Goal: Information Seeking & Learning: Learn about a topic

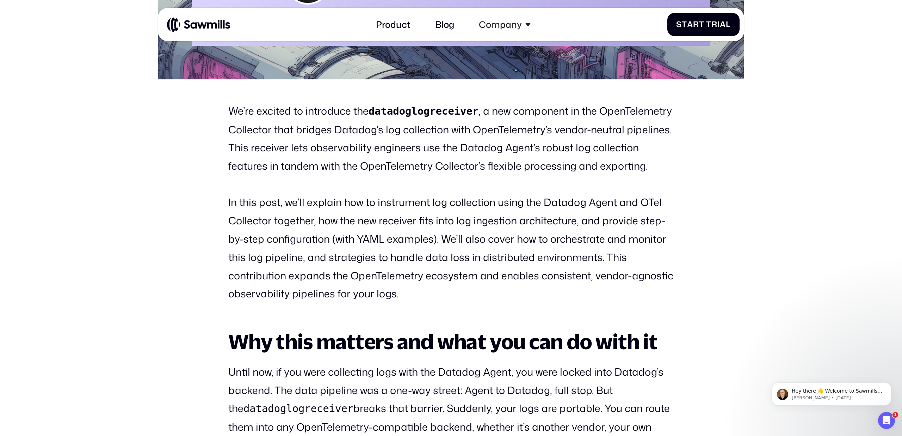
scroll to position [467, 0]
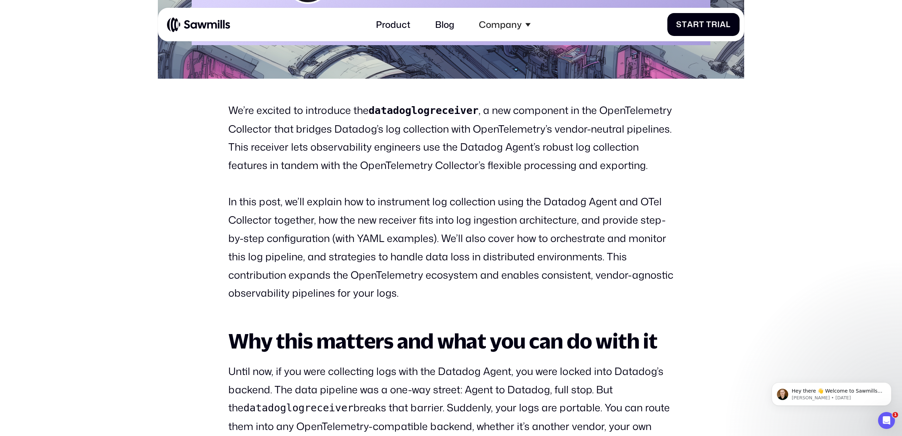
click at [634, 109] on p "We’re excited to introduce the datadoglogreceiver , a new component in the Open…" at bounding box center [451, 137] width 446 height 73
click at [263, 127] on p "We’re excited to introduce the datadoglogreceiver , a new component in the Open…" at bounding box center [451, 137] width 446 height 73
click at [295, 128] on p "We’re excited to introduce the datadoglogreceiver , a new component in the Open…" at bounding box center [451, 137] width 446 height 73
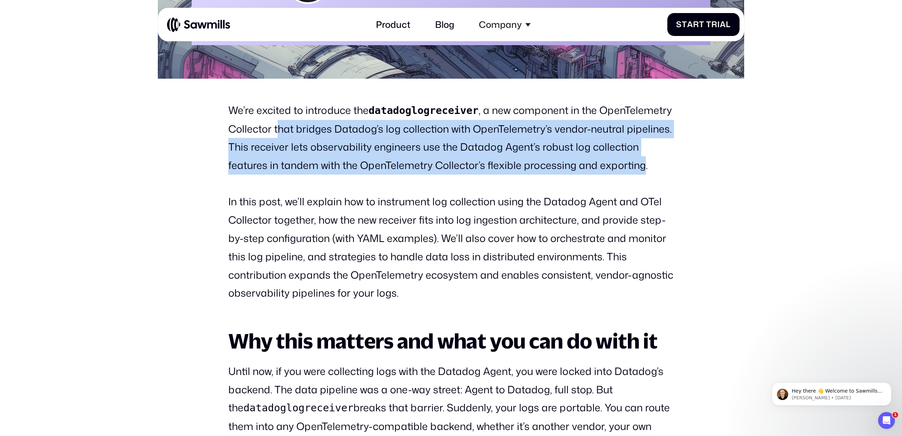
drag, startPoint x: 277, startPoint y: 129, endPoint x: 637, endPoint y: 174, distance: 363.4
click at [638, 174] on p "We’re excited to introduce the datadoglogreceiver , a new component in the Open…" at bounding box center [451, 137] width 446 height 73
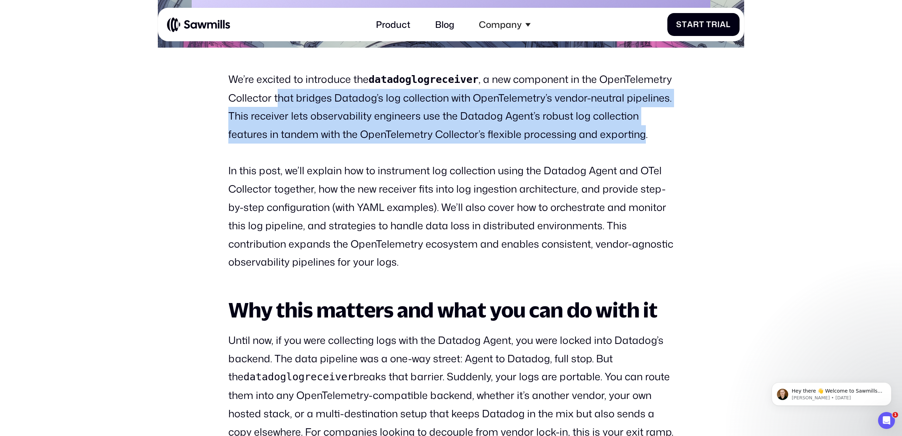
scroll to position [496, 0]
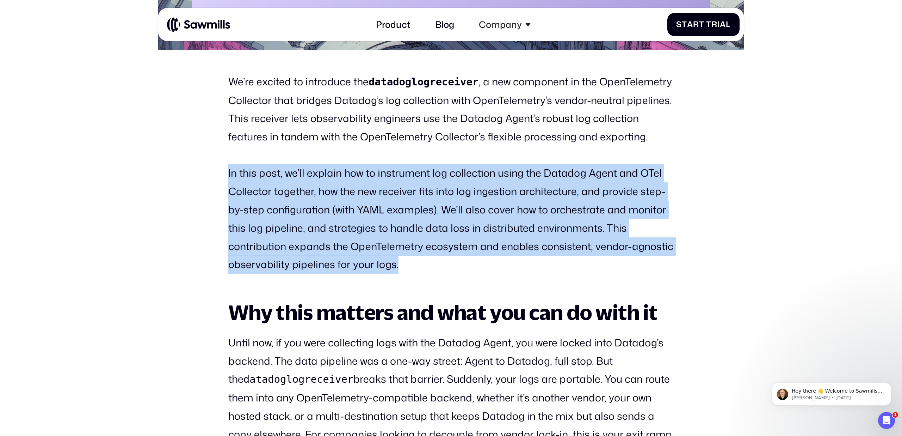
drag, startPoint x: 229, startPoint y: 168, endPoint x: 407, endPoint y: 269, distance: 205.1
click at [407, 270] on p "In this post, we’ll explain how to instrument log collection using the Datadog …" at bounding box center [451, 219] width 446 height 110
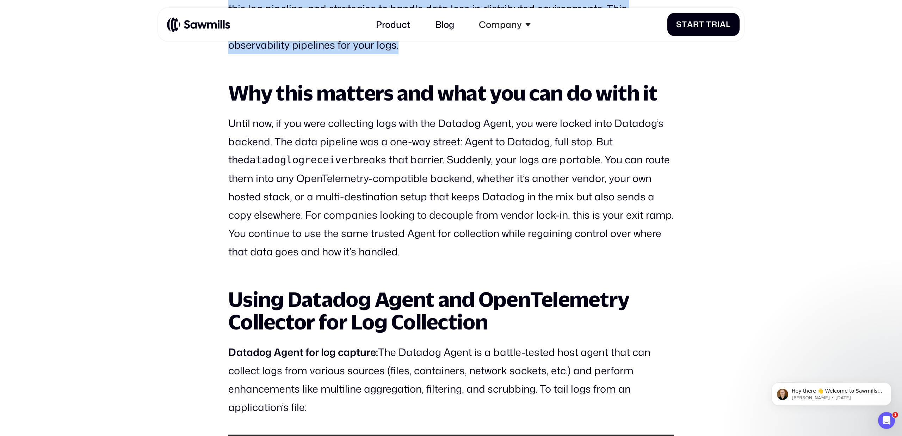
scroll to position [718, 0]
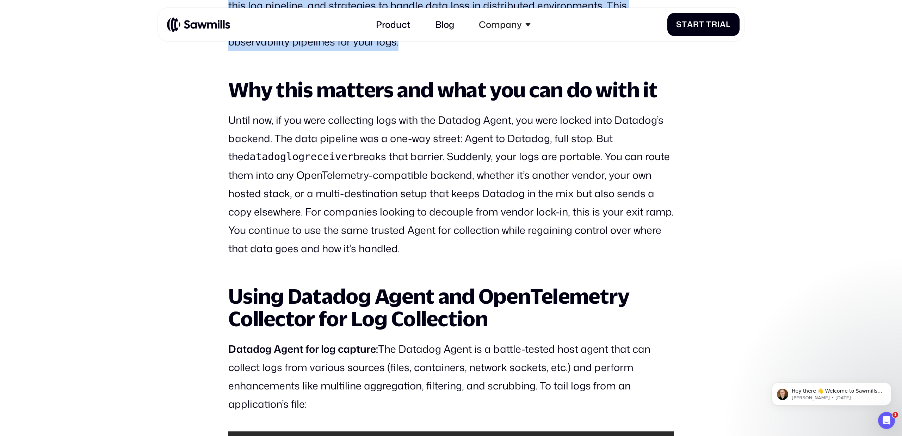
drag, startPoint x: 239, startPoint y: 123, endPoint x: 509, endPoint y: 242, distance: 295.3
click at [509, 242] on p "Until now, if you were collecting logs with the Datadog Agent, you were locked …" at bounding box center [451, 184] width 446 height 147
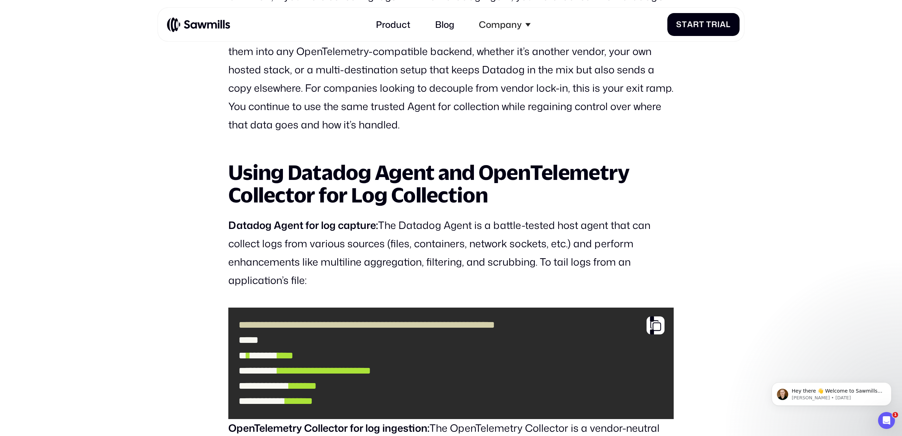
scroll to position [842, 0]
drag, startPoint x: 240, startPoint y: 164, endPoint x: 232, endPoint y: 169, distance: 9.0
click at [240, 165] on h2 "Using Datadog Agent and OpenTelemetry Collector for Log Collection" at bounding box center [451, 183] width 446 height 45
drag, startPoint x: 227, startPoint y: 172, endPoint x: 625, endPoint y: 276, distance: 411.1
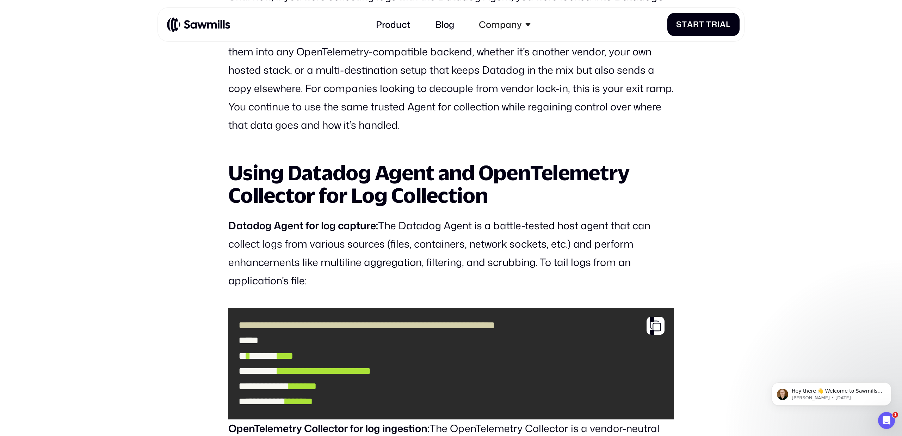
click at [468, 234] on p "Datadog Agent for log capture: The Datadog Agent is a battle-tested host agent …" at bounding box center [451, 252] width 446 height 73
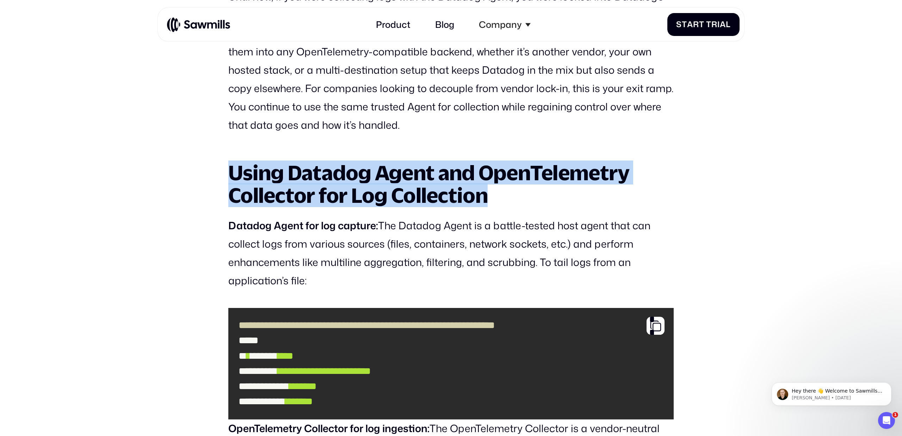
drag, startPoint x: 233, startPoint y: 166, endPoint x: 515, endPoint y: 202, distance: 284.2
click at [515, 202] on h2 "Using Datadog Agent and OpenTelemetry Collector for Log Collection" at bounding box center [451, 183] width 446 height 45
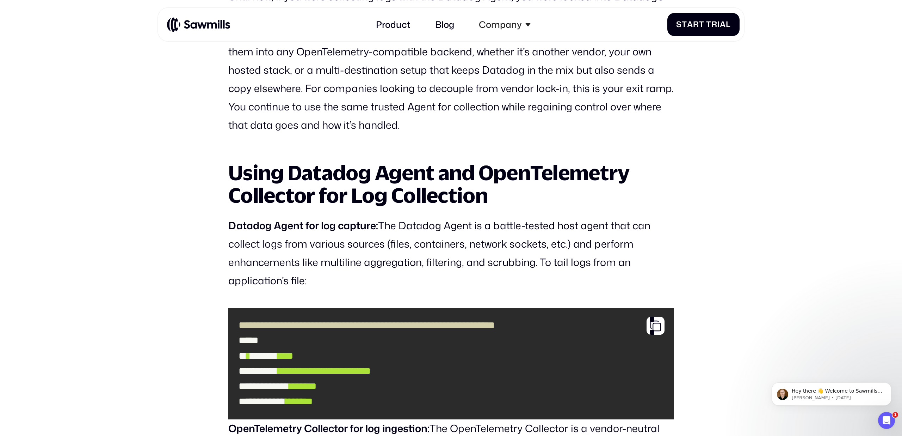
drag, startPoint x: 229, startPoint y: 225, endPoint x: 317, endPoint y: 276, distance: 102.1
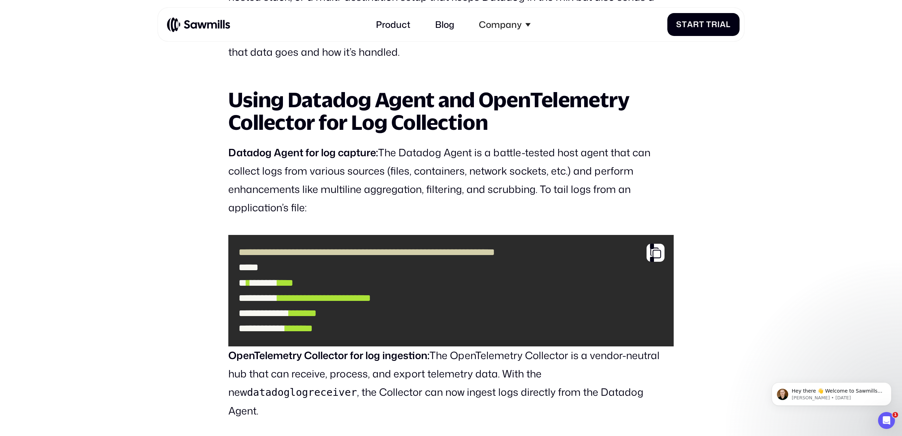
scroll to position [912, 0]
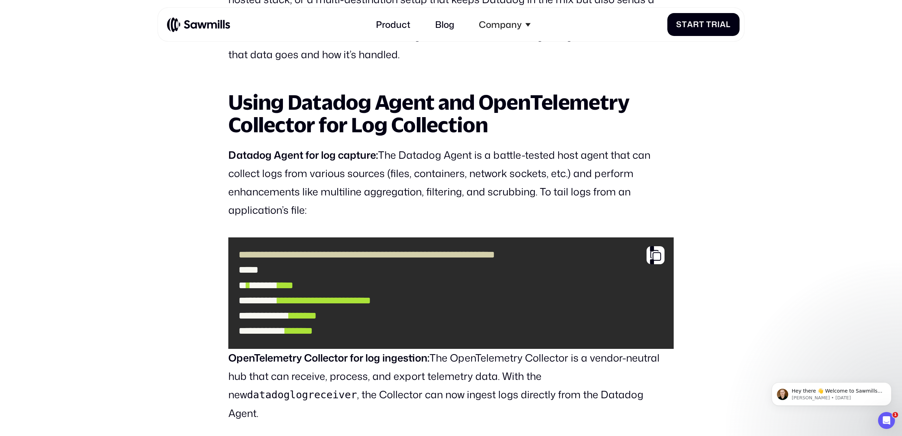
click at [394, 149] on p "Datadog Agent for log capture: The Datadog Agent is a battle-tested host agent …" at bounding box center [451, 182] width 446 height 73
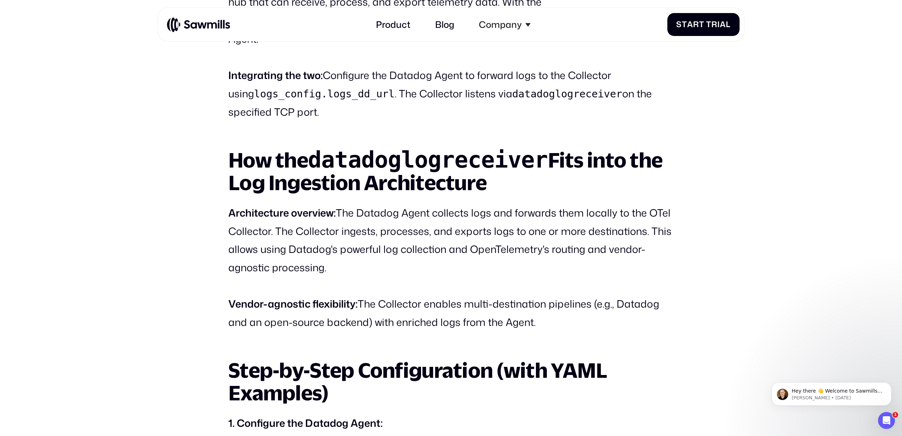
scroll to position [1288, 0]
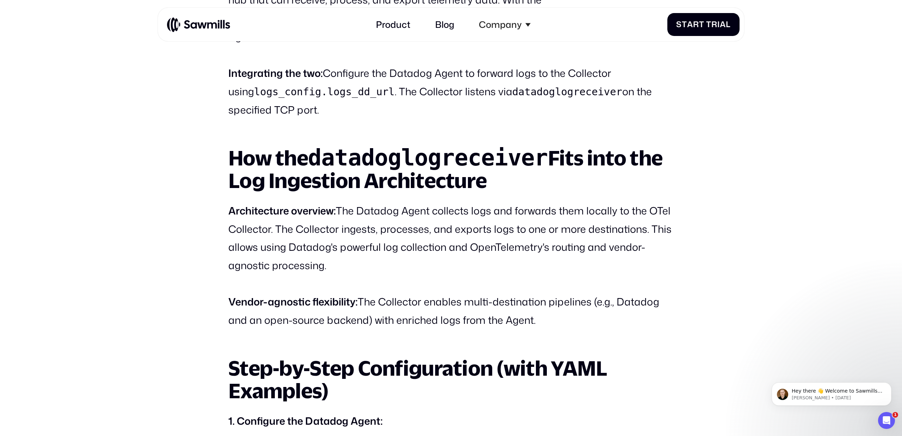
drag, startPoint x: 228, startPoint y: 144, endPoint x: 498, endPoint y: 159, distance: 270.1
click at [498, 159] on h2 "How the datadoglogreceiver Fits into the Log Ingestion Architecture" at bounding box center [451, 168] width 446 height 45
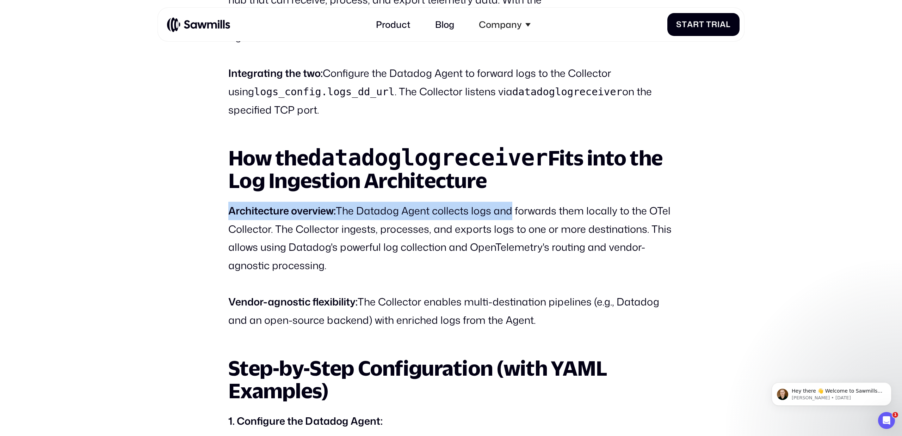
drag, startPoint x: 228, startPoint y: 194, endPoint x: 508, endPoint y: 186, distance: 280.4
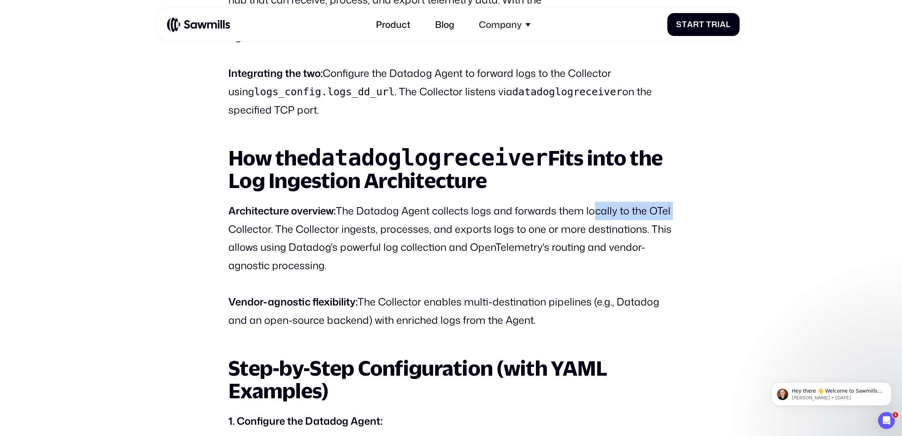
drag, startPoint x: 589, startPoint y: 193, endPoint x: 687, endPoint y: 195, distance: 98.4
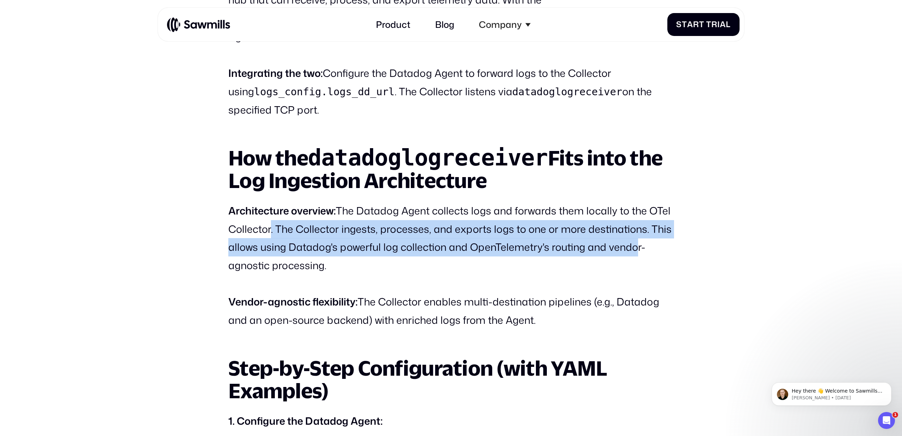
drag, startPoint x: 268, startPoint y: 210, endPoint x: 628, endPoint y: 237, distance: 360.6
click at [628, 237] on p "Architecture overview: The Datadog Agent collects logs and forwards them locall…" at bounding box center [451, 238] width 446 height 73
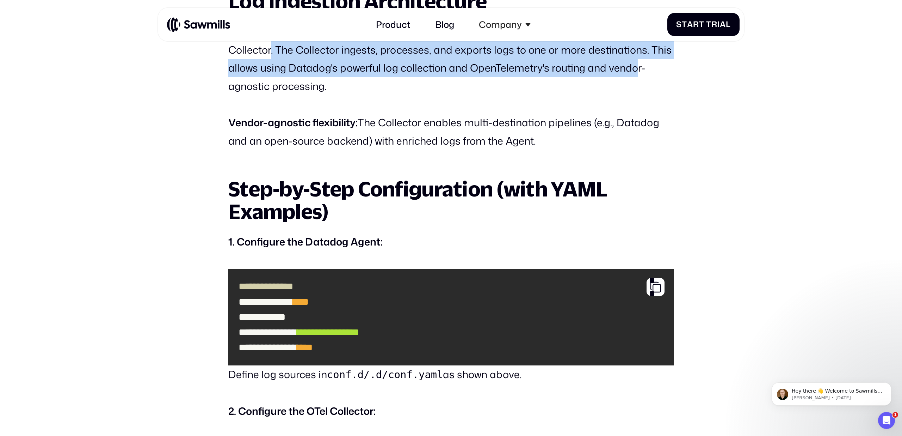
scroll to position [1470, 0]
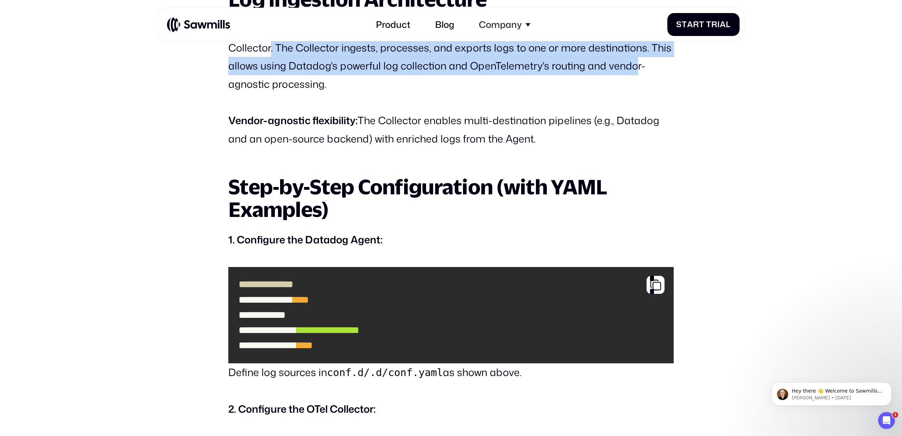
drag, startPoint x: 231, startPoint y: 100, endPoint x: 551, endPoint y: 123, distance: 320.2
click at [551, 123] on p "Vendor-agnostic flexibility: The Collector enables multi-destination pipelines …" at bounding box center [451, 129] width 446 height 37
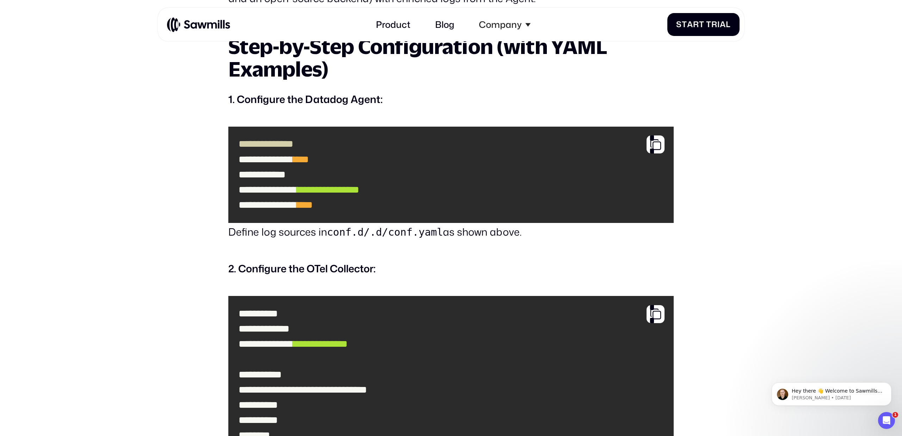
scroll to position [1611, 0]
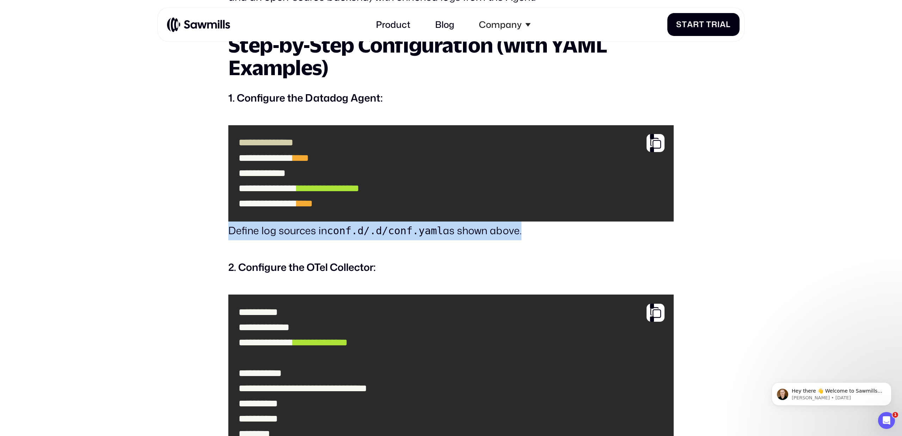
drag, startPoint x: 226, startPoint y: 211, endPoint x: 523, endPoint y: 209, distance: 297.5
click at [523, 209] on section "All posts Datadog Log Receiver for OpenTelemetry Collector Observability [DATE]…" at bounding box center [451, 342] width 902 height 3850
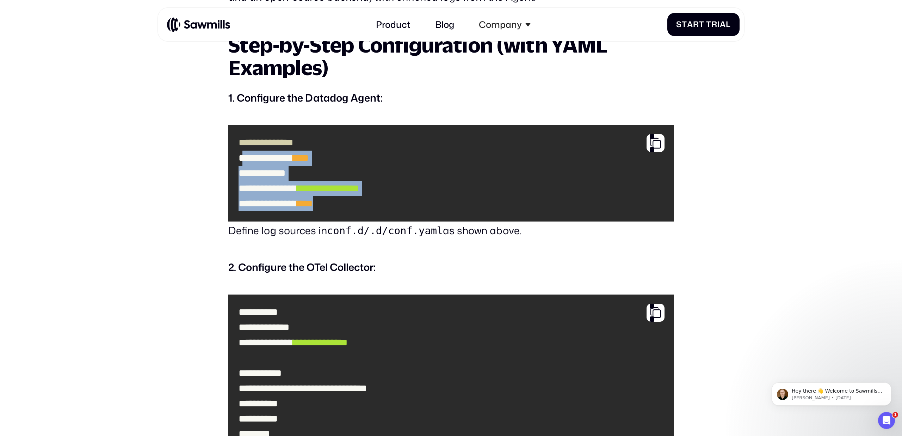
drag, startPoint x: 243, startPoint y: 139, endPoint x: 419, endPoint y: 190, distance: 183.5
click at [419, 190] on code "**********" at bounding box center [450, 173] width 435 height 86
click at [289, 153] on span "**********" at bounding box center [264, 158] width 51 height 10
drag, startPoint x: 241, startPoint y: 137, endPoint x: 416, endPoint y: 190, distance: 182.7
click at [416, 191] on code "**********" at bounding box center [450, 173] width 435 height 86
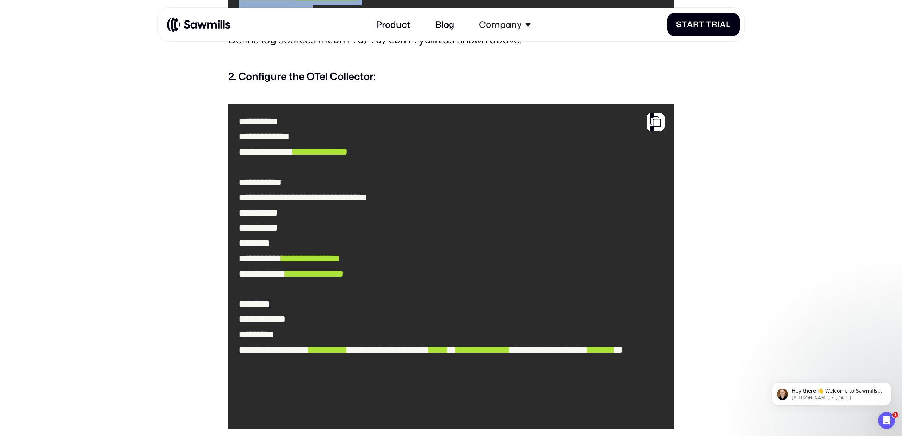
scroll to position [1801, 0]
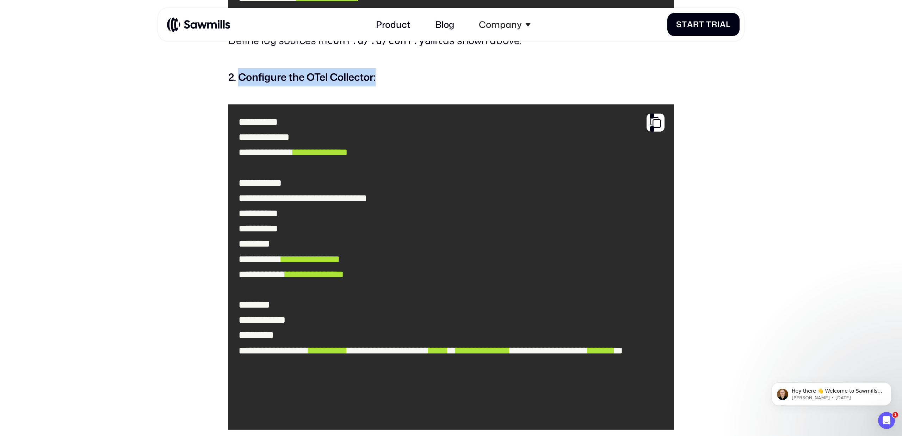
drag, startPoint x: 238, startPoint y: 58, endPoint x: 407, endPoint y: 82, distance: 170.6
click at [407, 82] on div "We’re excited to introduce the datadoglogreceiver , a new component in the Open…" at bounding box center [451, 187] width 446 height 2840
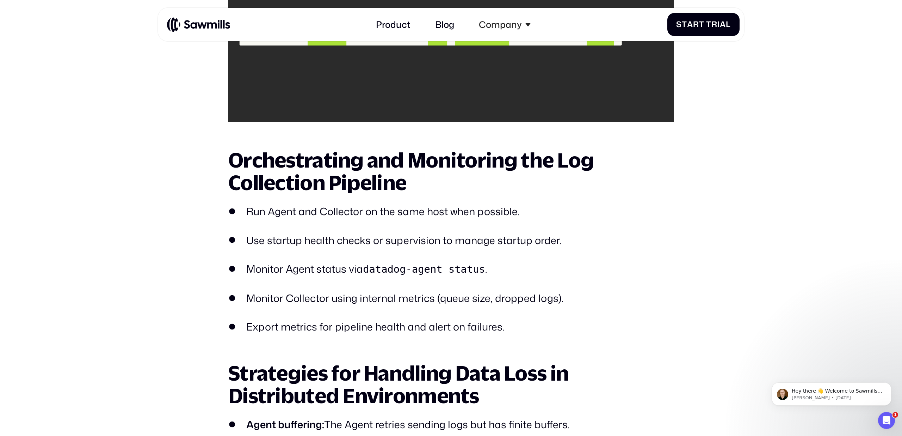
scroll to position [2109, 0]
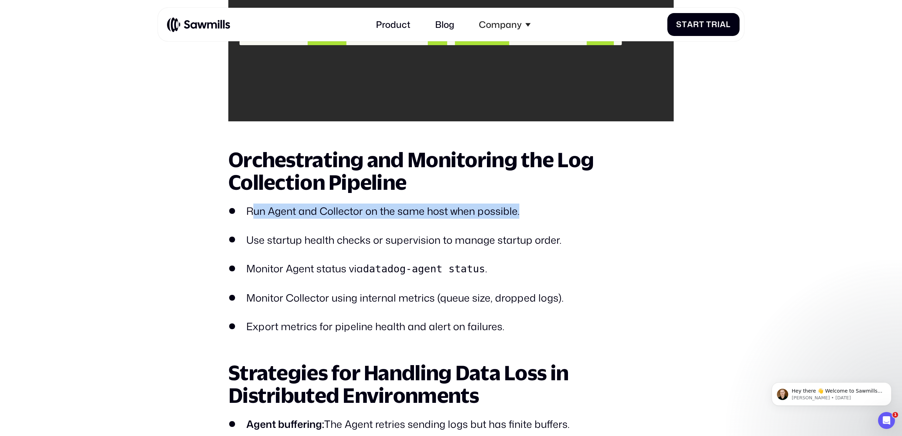
drag, startPoint x: 251, startPoint y: 191, endPoint x: 528, endPoint y: 206, distance: 277.4
click at [528, 206] on ul "Run Agent and Collector on the same host when possible. Use startup health chec…" at bounding box center [451, 268] width 446 height 131
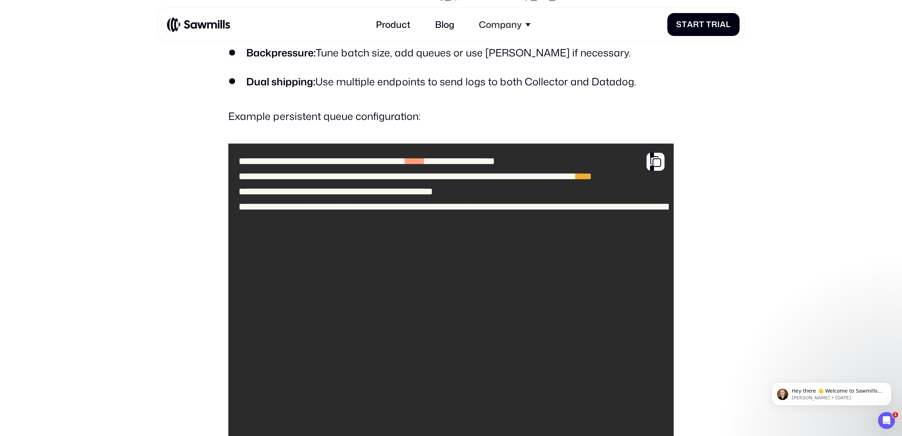
scroll to position [2570, 0]
